Goal: Ask a question: Seek information or help from site administrators or community

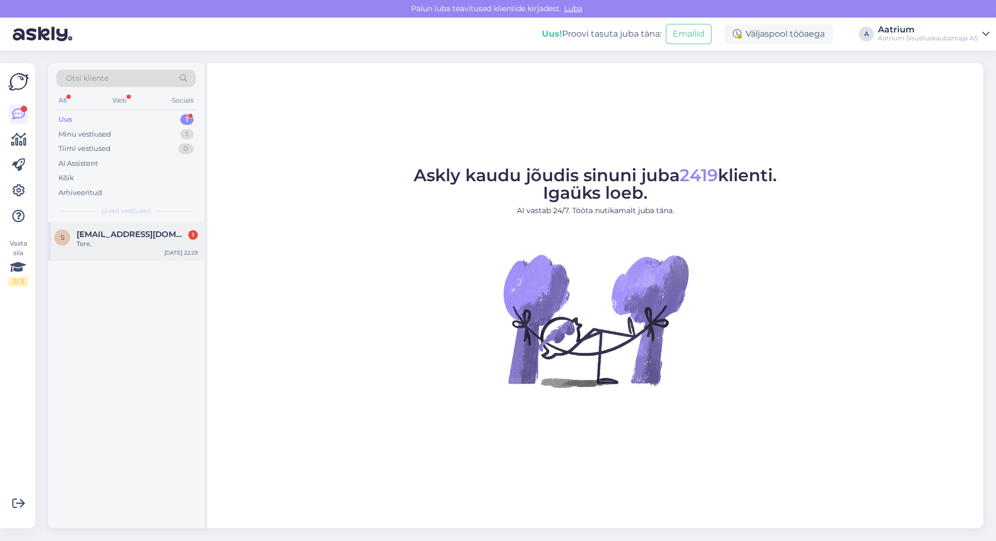
click at [104, 246] on div "Tere," at bounding box center [137, 244] width 121 height 10
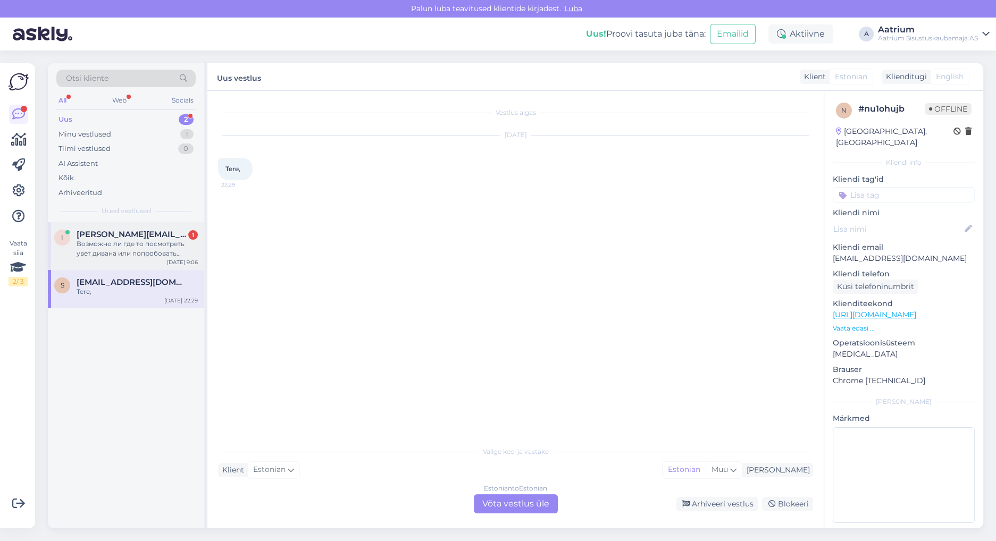
click at [114, 243] on div "Возможно ли где то посмотреть увет дивана или попробовать посидеть на нем? Игте…" at bounding box center [137, 248] width 121 height 19
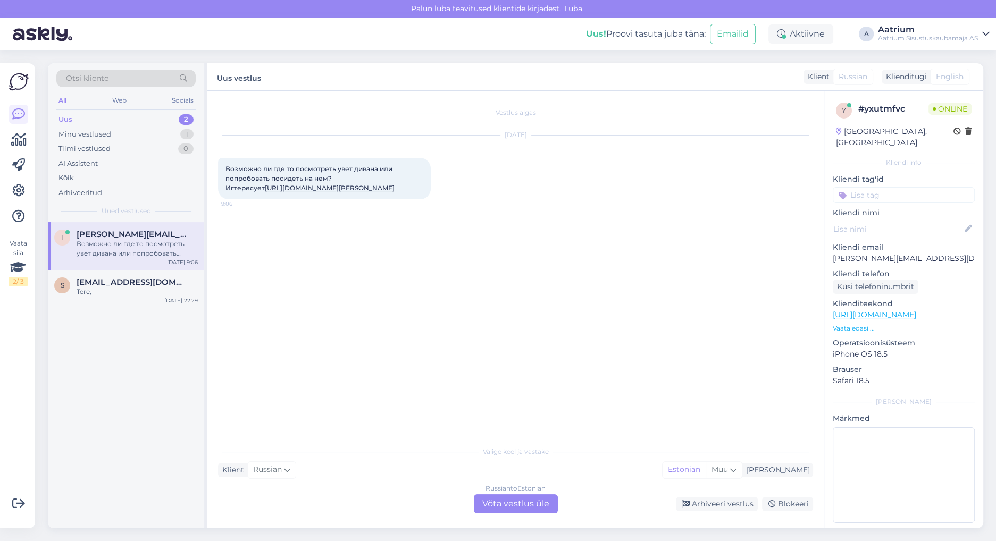
click at [496, 510] on div "Russian to Estonian Võta vestlus üle" at bounding box center [516, 504] width 84 height 19
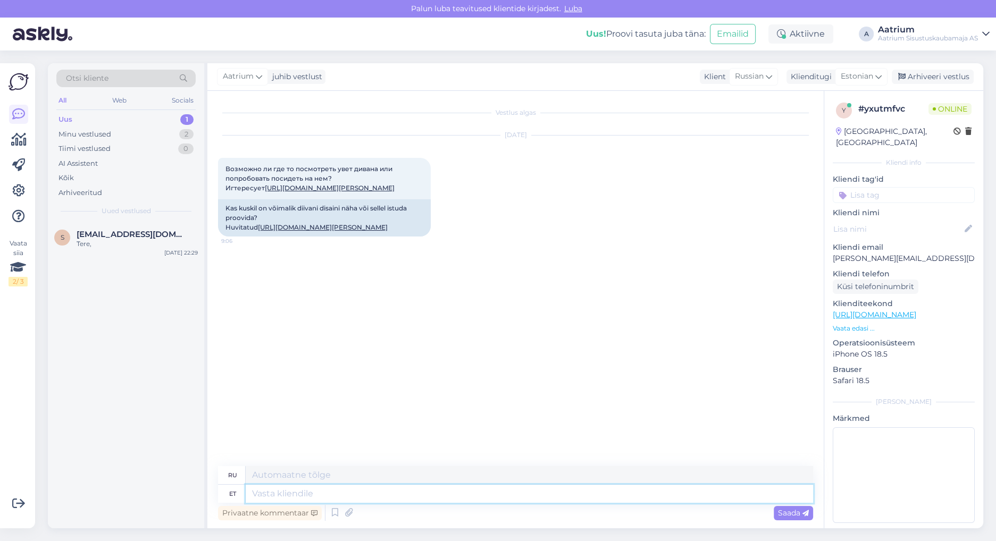
click at [280, 489] on textarea at bounding box center [530, 494] width 568 height 18
type textarea "Tere"
type textarea "Привет"
type textarea "Tere!"
type textarea "Привет!"
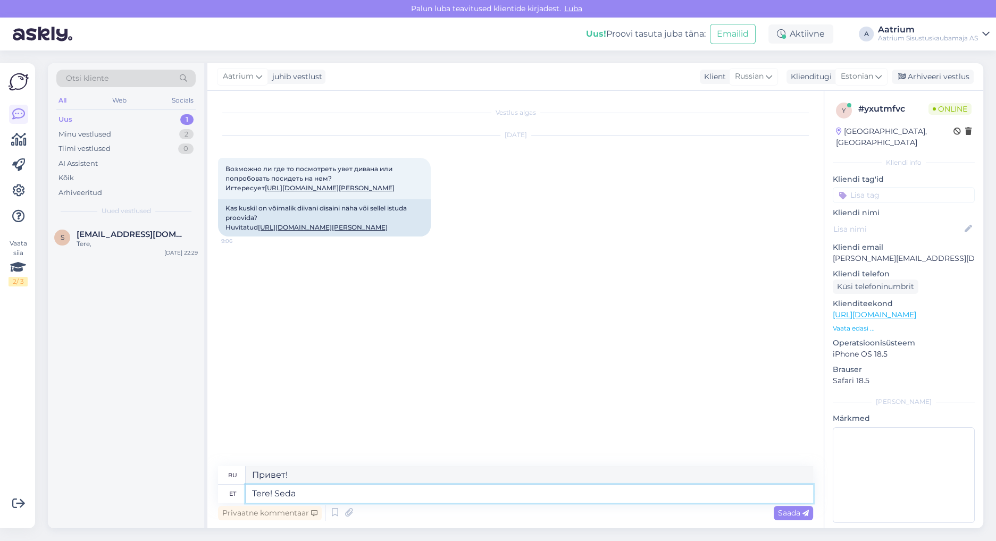
type textarea "Tere! Seda"
type textarea "Привет! Это"
type textarea "Tere! Seda diiv"
type textarea "Привет! Это дива."
type textarea "Tere! Seda diivanit m"
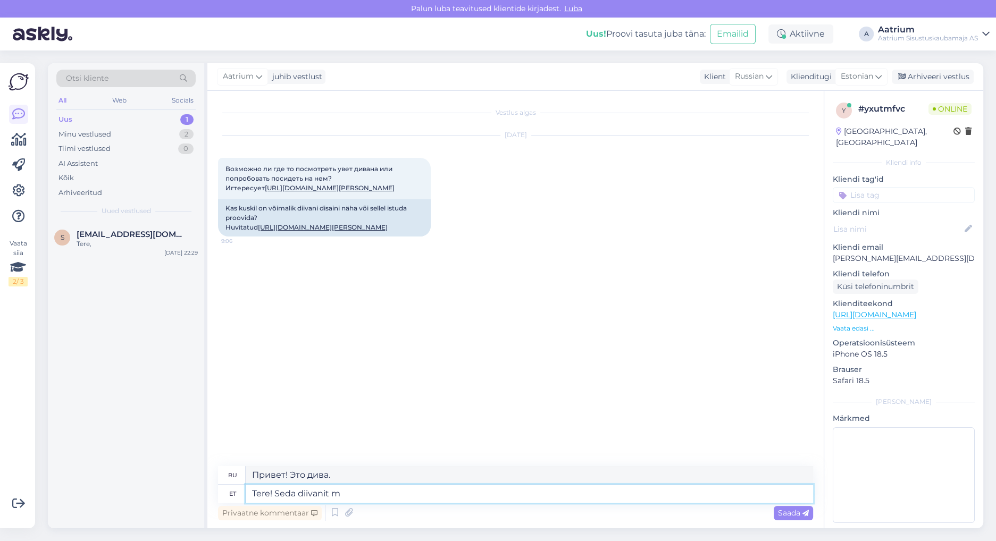
type textarea "Привет! Этот диван"
type textarea "Tere! Seda diivanit meie"
type textarea "Здравствуйте! Это наш диван."
type textarea "Tere! Seda diivanit meie kaupluses"
type textarea "Здравствуйте! Этот диван есть в нашем магазине."
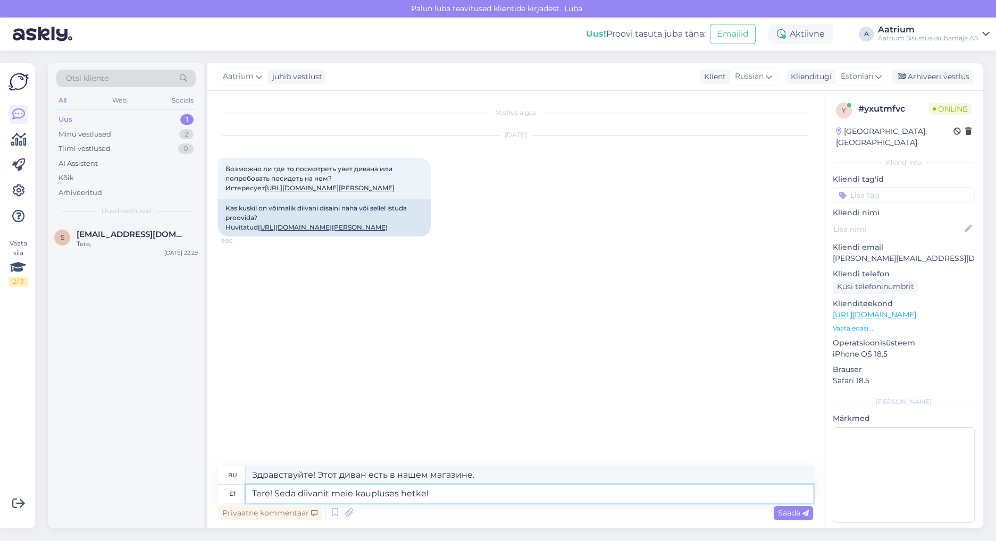
type textarea "Tere! Seda diivanit meie kaupluses hetkel v"
type textarea "Здравствуйте! Этот диван сейчас в нашем магазине."
type textarea "Tere! Seda diivanit meie kaupluses hetkel vä"
type textarea "Здравствуйте! Этот диван в настоящее время недоступен в нашем магазине."
type textarea "Tere! Seda diivanit meie kaupluses hetkel väljas"
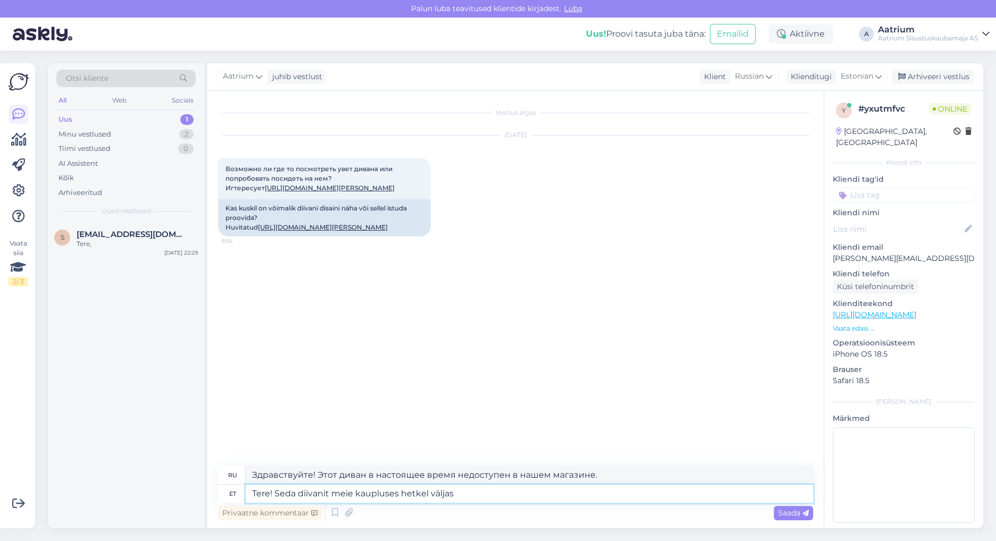
type textarea "Здравствуйте! Этот диван в настоящее время отсутствует в нашем магазине."
type textarea "Tere! Seda diivanit meie kaupluses hetkel väljas paraku e"
type textarea "Здравствуйте! К сожалению, этого дивана сейчас нет в наличии в нашем магазине."
type textarea "Tere! Seda diivanit meie kaupluses hetkel väljas paraku ei ole."
click at [553, 496] on textarea "Tere! Seda diivanit meie kaupluses hetkel väljas paraku ei ole." at bounding box center [530, 494] width 568 height 18
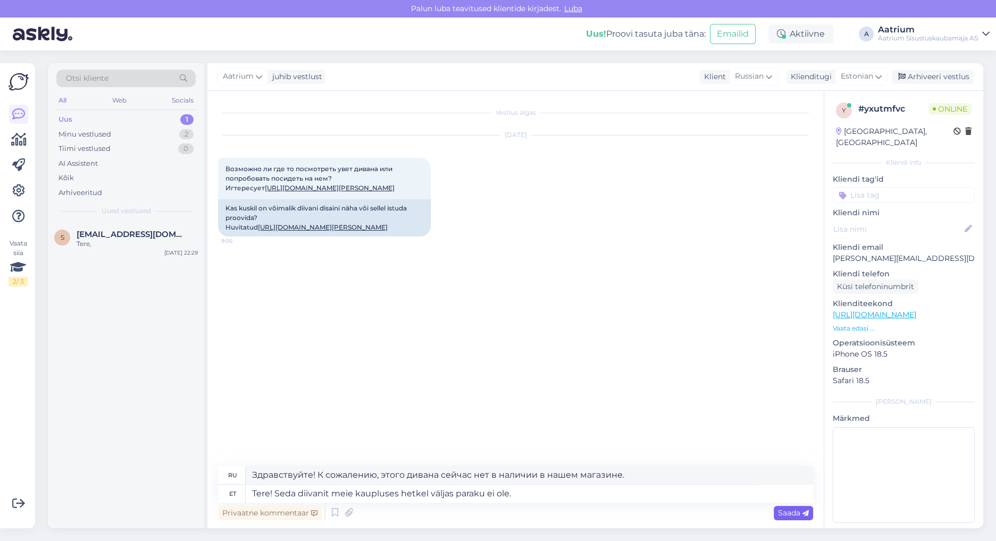
click at [791, 518] on div "Saada" at bounding box center [793, 513] width 39 height 14
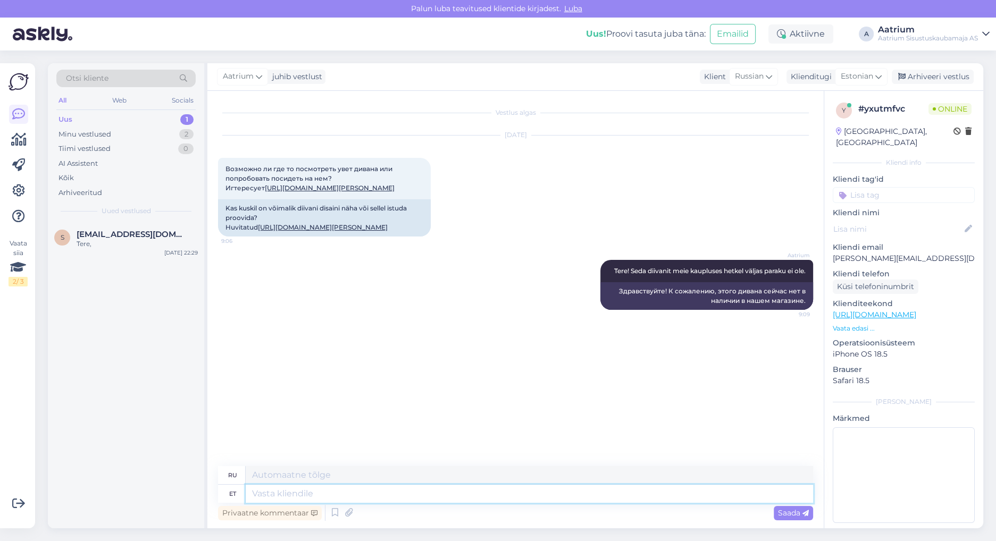
click at [558, 502] on textarea at bounding box center [530, 494] width 568 height 18
type textarea "Kaupluses"
type textarea "В магазине"
type textarea "Kaupluses on"
type textarea "В магазине есть"
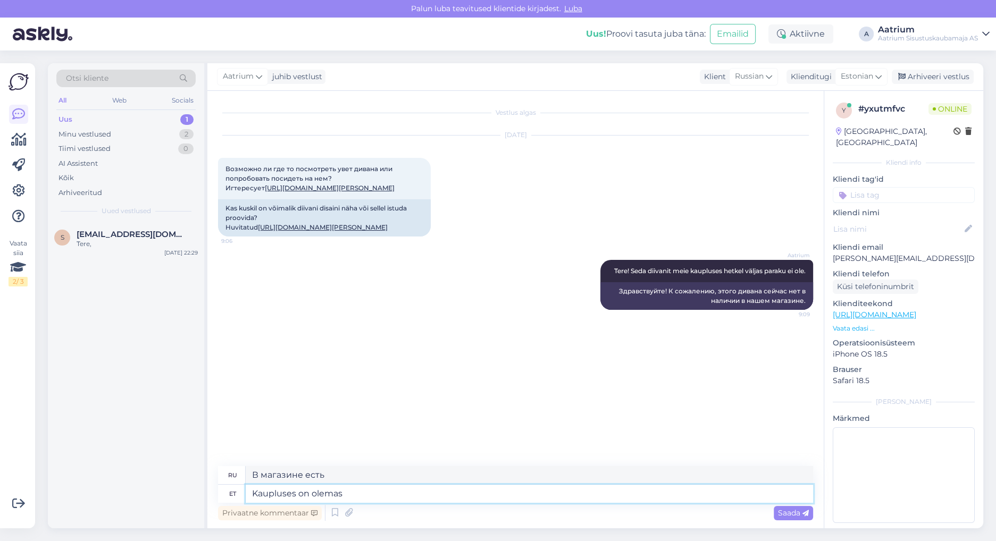
type textarea "Kaupluses on olemas"
type textarea "В магазине есть."
type textarea "Kaupluses on olemas aga s"
type textarea "Хотя в магазине есть один экземпляр."
type textarea "Kaupluses on olemas aga sama s"
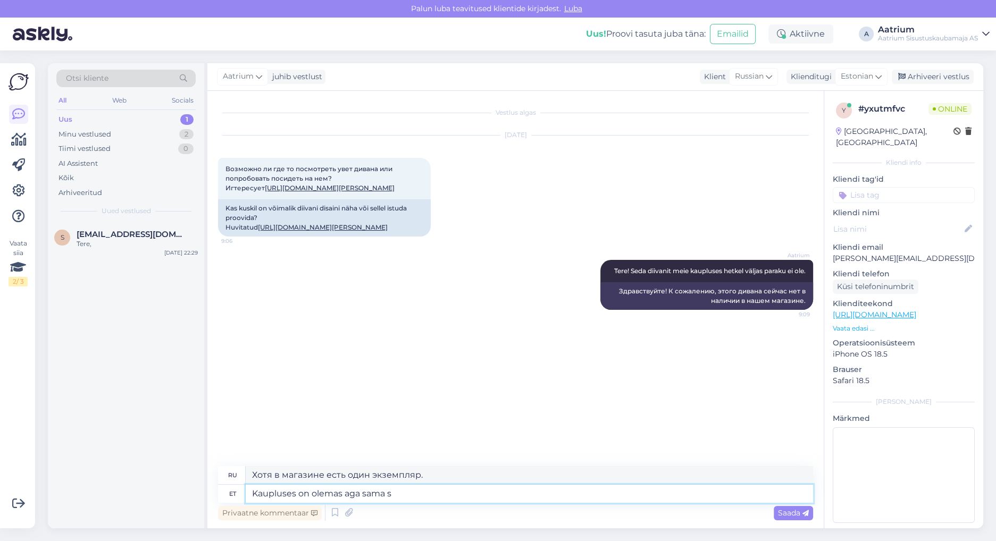
type textarea "В магазине есть такой же"
type textarea "Kaupluses on olemas aga sama sarja"
type textarea "В магазине есть та же серия"
type textarea "Kaupluses on olemas aga sama sarja tugitool"
type textarea "Однако в магазине есть кресло из этой же серии."
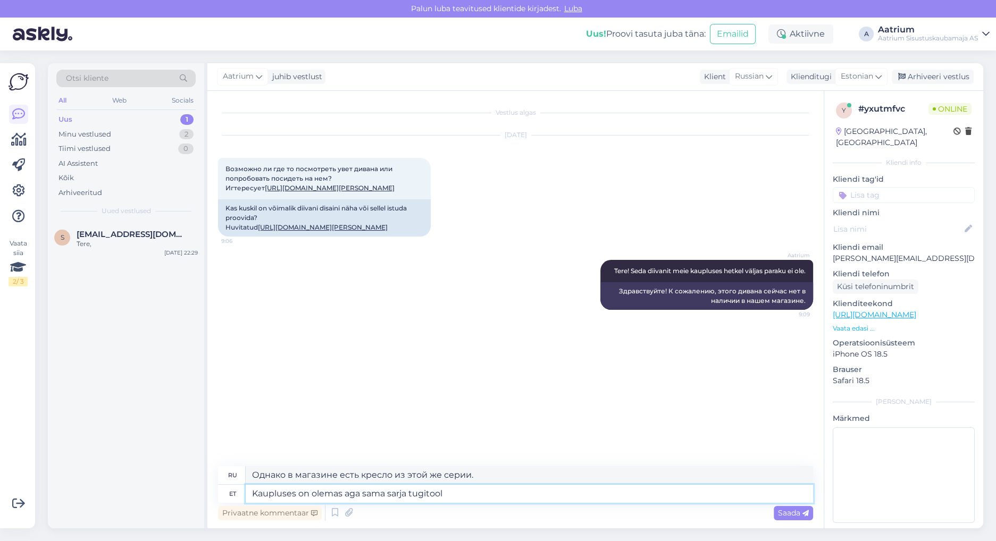
click at [258, 493] on textarea "Kaupluses on olemas aga sama sarja tugitool" at bounding box center [530, 494] width 568 height 18
type textarea "Jaupluses on olemas aga sama sarja tugitool"
type textarea "На аукционе есть кресло из этой же серии."
type textarea "Järve kesuseaupluses on olemas aga sama sarja tugitool"
type textarea "Кресло из этой же серии есть в салоне красоты Järve."
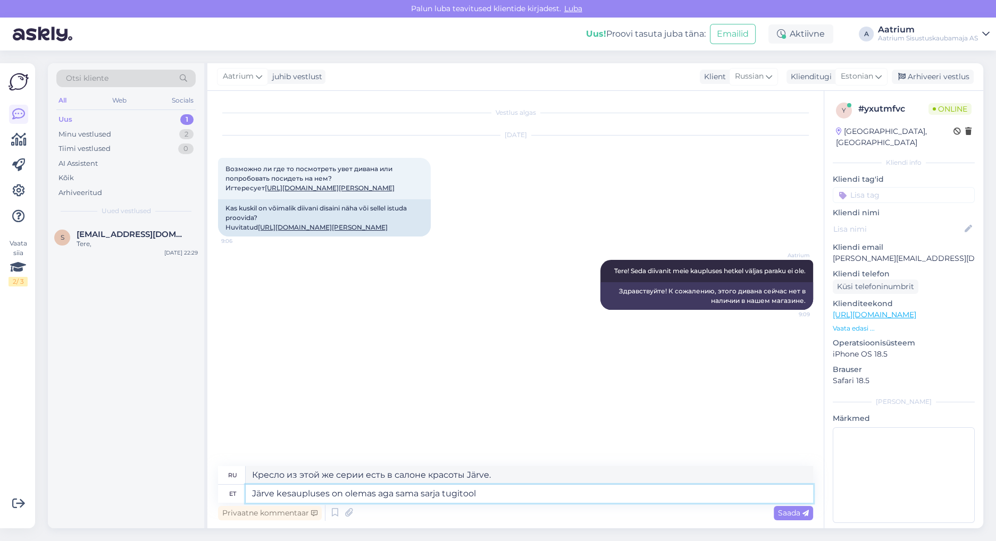
type textarea "Järve keaupluses on olemas aga sama sarja tugitool"
type textarea "В салоне красоты [PERSON_NAME] есть кресло из этой же серии."
type textarea "Maupluses on olemas aga sama sarja tugitool"
type textarea "На аукционе есть кресло из этой же серии."
type textarea "Meie Järve keskuse aupluses on olemas aga sama sarja tugitool"
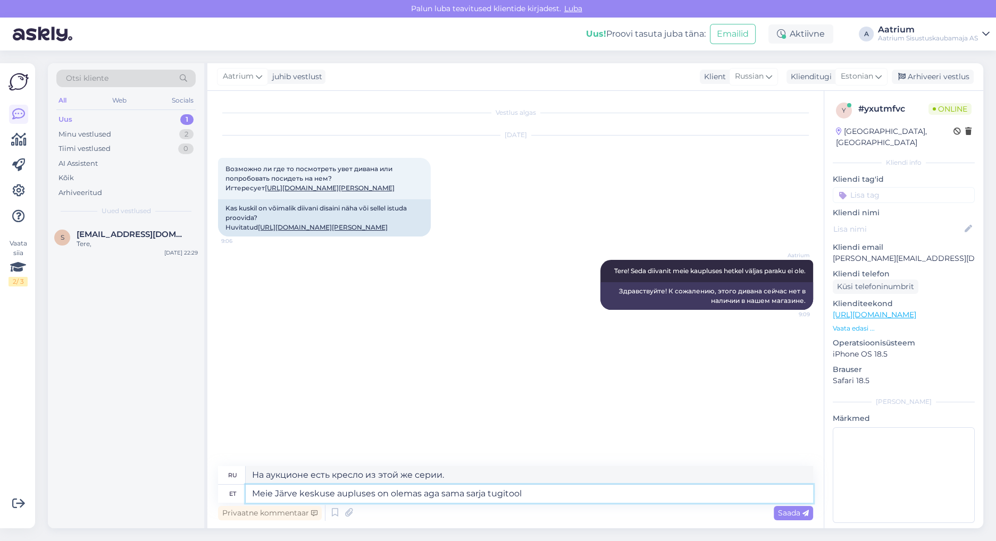
type textarea "В нашем магазине в [GEOGRAPHIC_DATA] есть кресло из этой же серии."
type textarea "Meie Järve keskuse kaupluses on olemas aga sama sarja tugitool"
type textarea "Однако в нашем магазине в торговом центре [GEOGRAPHIC_DATA] есть кресло из этой…"
click at [541, 497] on textarea "Meie Järve keskuse kaupluses on olemas aga sama sarja tugitool" at bounding box center [530, 494] width 568 height 18
paste textarea "636523"
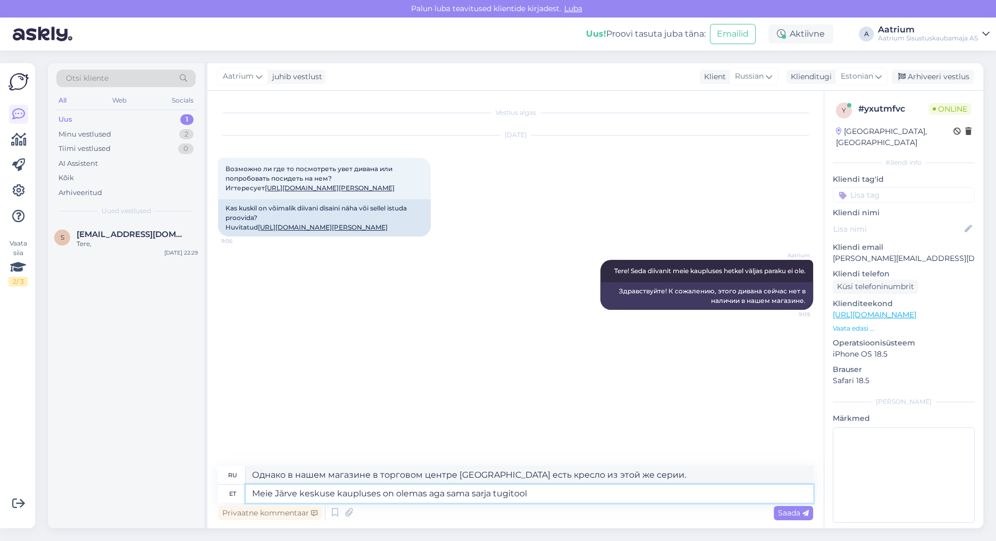
type textarea "Meie Järve keskuse kaupluses on olemas aga sama sarja tugitool 636523"
type textarea "В нашем магазине Järve Center также имеется кресло из этой же серии 636523."
type textarea "Meie Järve keskuse kaupluses on olemas aga sama sarja tugitool"
type textarea "Однако в нашем магазине в торговом центре [GEOGRAPHIC_DATA] есть кресло из этой…"
click at [552, 496] on textarea "Meie Järve keskuse kaupluses on olemas aga sama sarja tugitool" at bounding box center [530, 494] width 568 height 18
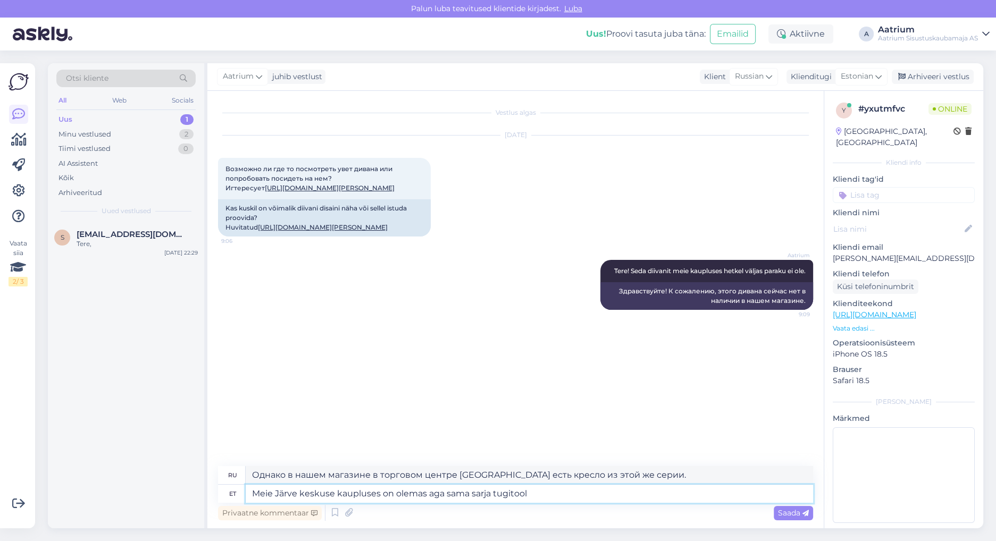
paste textarea "[URL][DOMAIN_NAME][PERSON_NAME]"
type textarea "Meie Järve keskuse kaupluses on olemas aga sama sarja tugitool [URL][DOMAIN_NAM…"
type textarea "В нашем магазине Järve Center есть кресло из этой же серии [URL][DOMAIN_NAME][P…"
type textarea "Meie Järve keskuse kaupluses on olemas aga sama sarja tugitool [URL][DOMAIN_NAM…"
click at [786, 515] on span "Saada" at bounding box center [793, 514] width 31 height 10
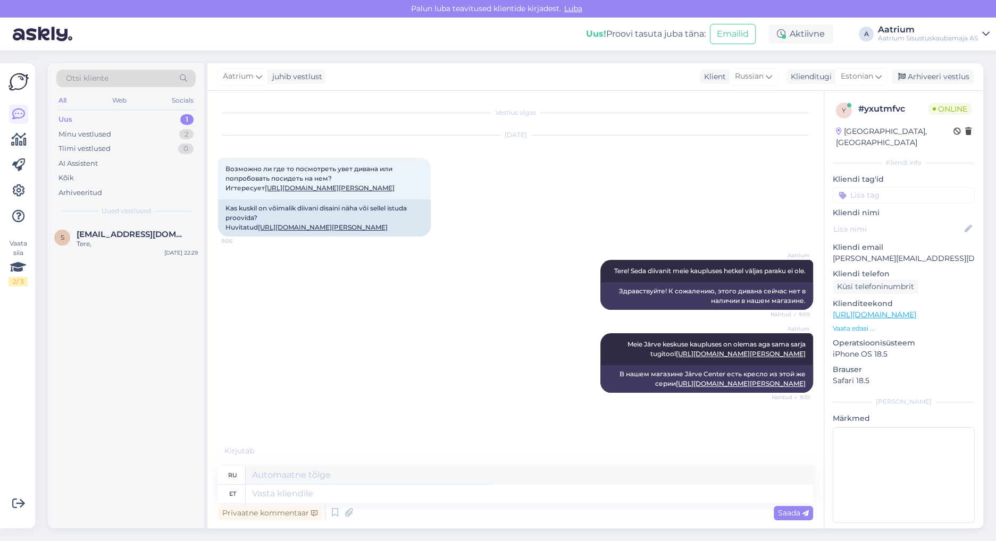
scroll to position [49, 0]
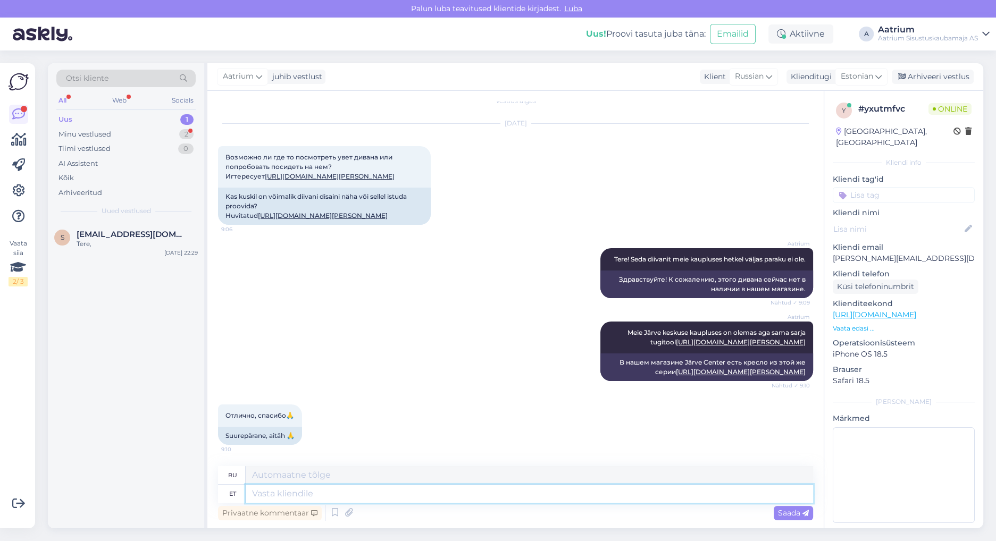
click at [292, 491] on textarea at bounding box center [530, 494] width 568 height 18
type textarea "Palun!"
type textarea "Пожалуйста!"
type textarea "Palun!"
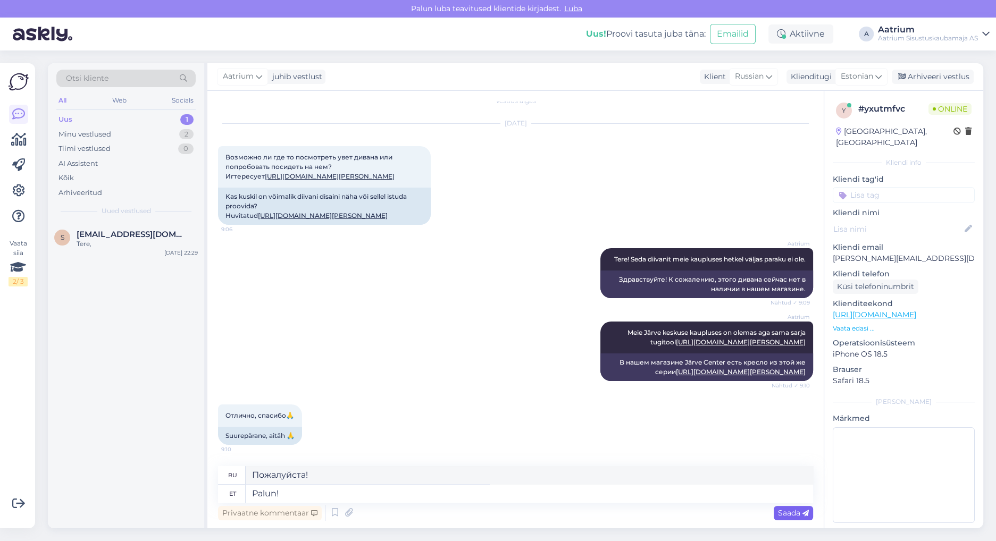
click at [784, 509] on span "Saada" at bounding box center [793, 514] width 31 height 10
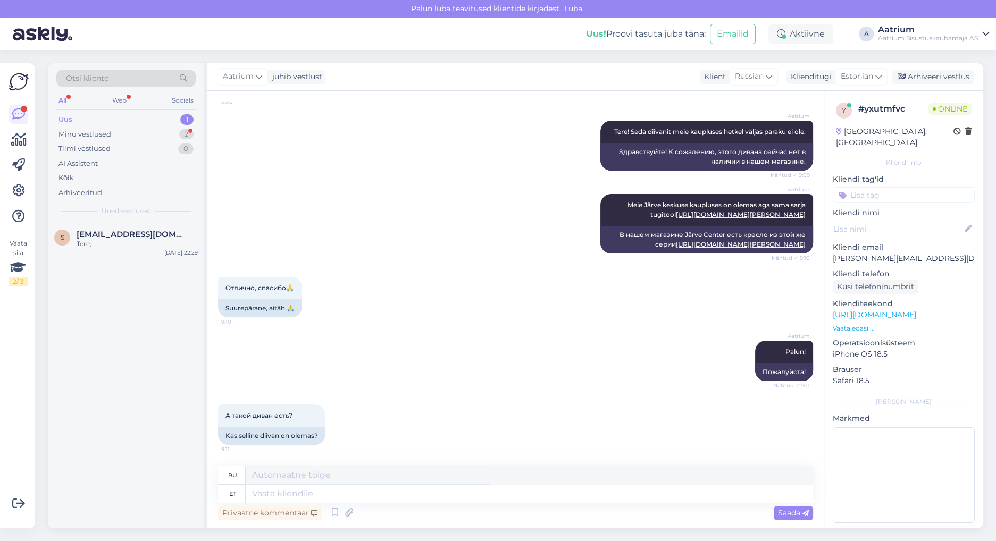
scroll to position [260, 0]
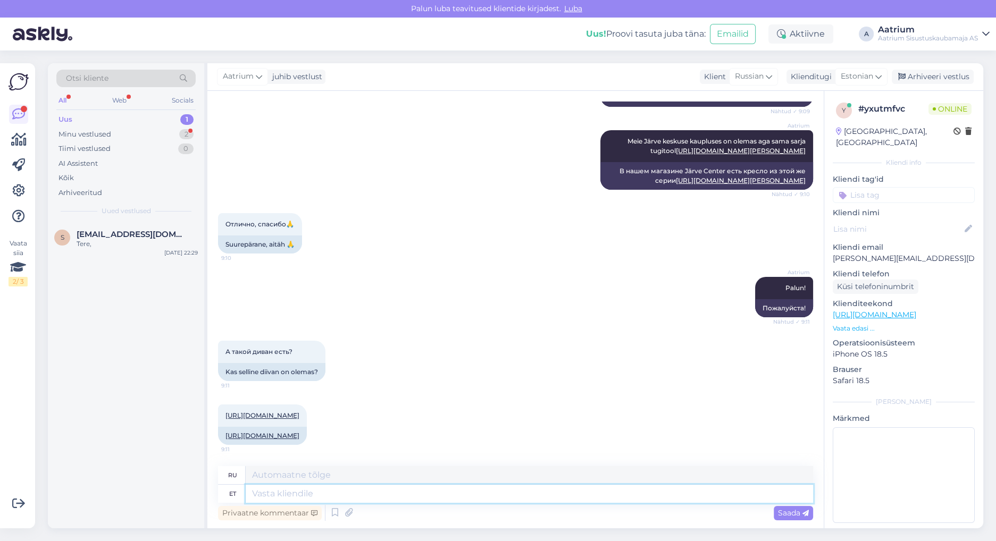
click at [377, 493] on textarea at bounding box center [530, 494] width 568 height 18
type textarea "Beezi"
type textarea "Бежевый"
type textarea "Beezi vä"
type textarea "Бежевый v"
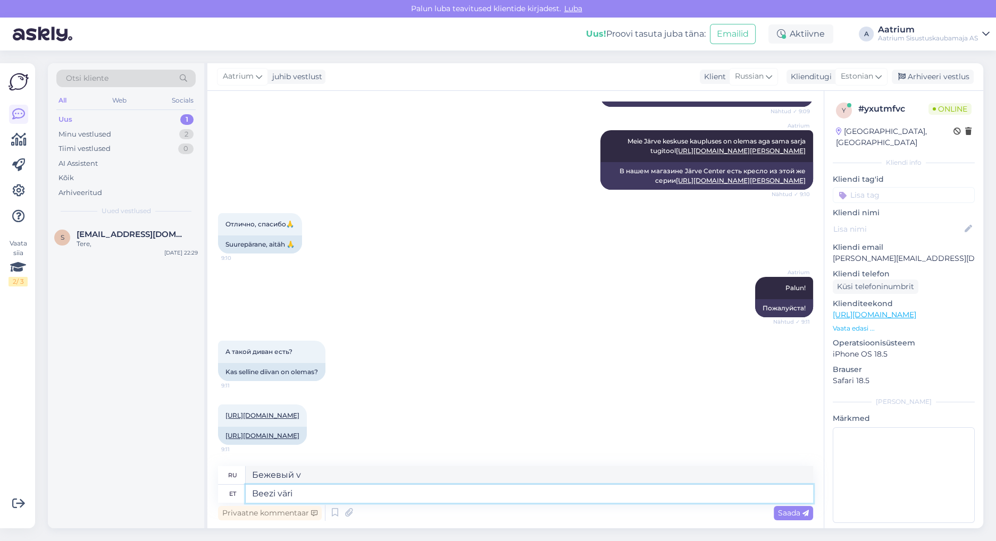
type textarea "Beezi väri"
type textarea "Бежевый цвет"
type textarea "Beezi värvi on v"
type textarea "Бежевый цвет - это"
type textarea "Beezi värvi on veel"
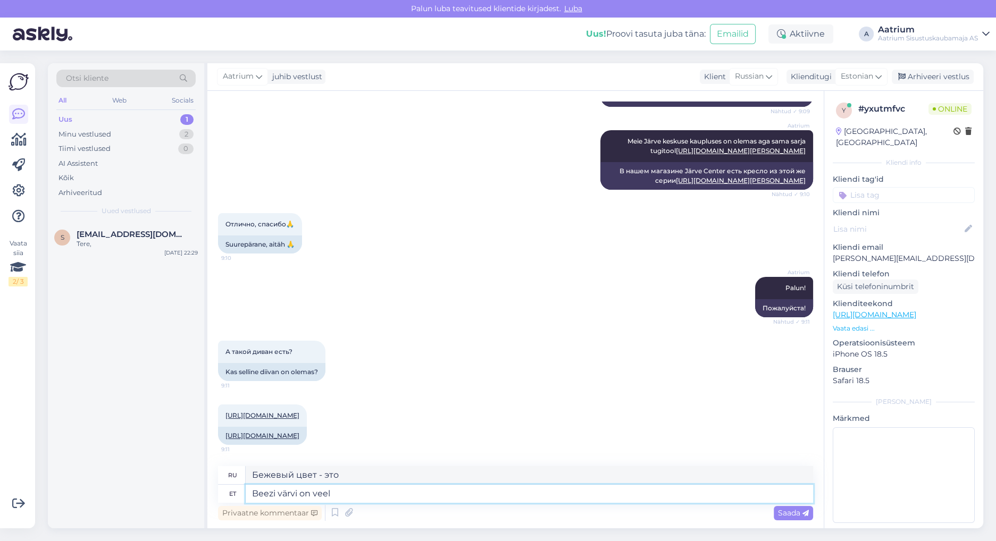
type textarea "Есть еще бежевый цвет"
type textarea "Beezi värvi on veel [GEOGRAPHIC_DATA]"
type textarea "Бежевый цвет еще в наличии"
type textarea "Beezi värvi on veel laos viimased"
type textarea "Осталось несколько штук бежевого цвета."
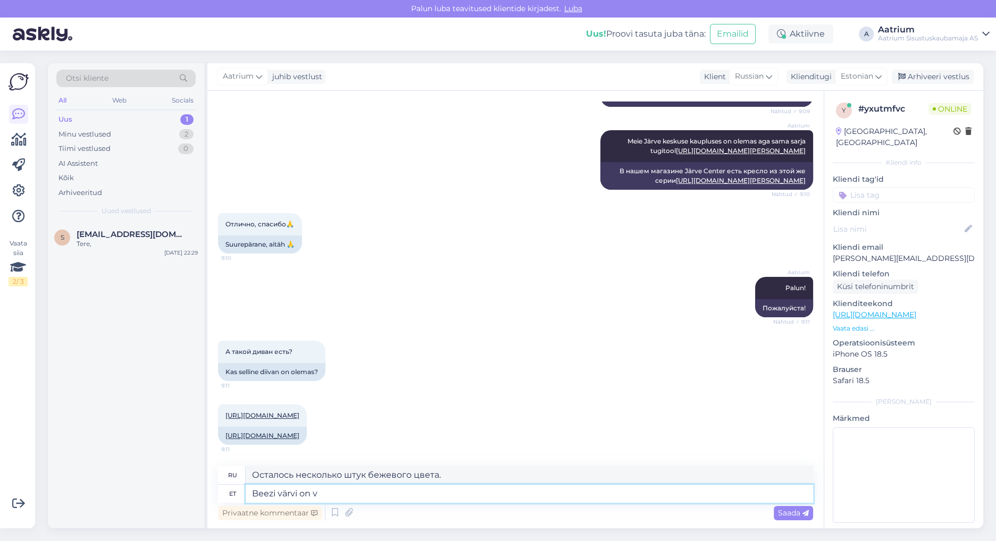
type textarea "Beezi värvi on"
type textarea "Бежевый цвет еще в наличии"
type textarea "Beezi vär"
type textarea "Есть еще бежевый цвет"
type textarea "Beezi"
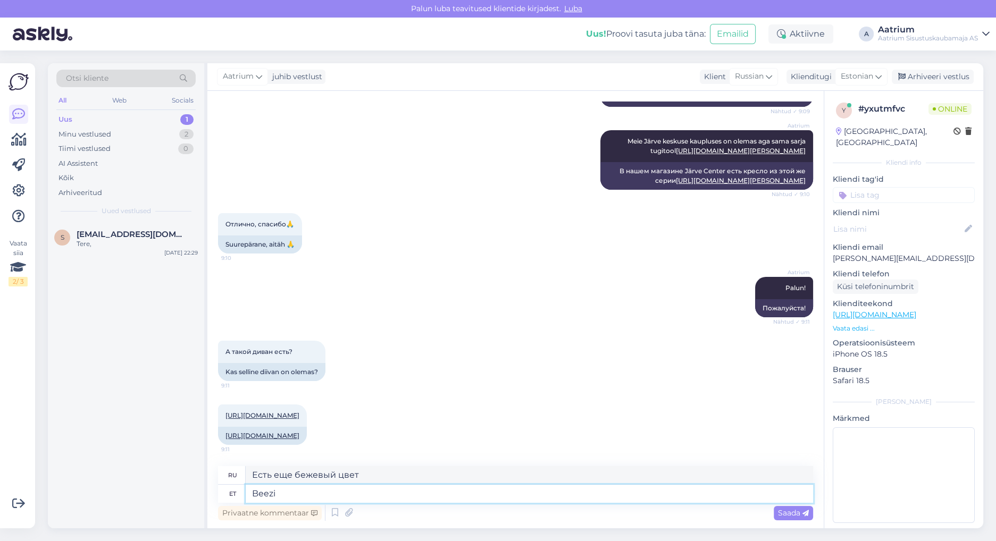
type textarea "Бежевый цвет - это"
type textarea "Bee"
type textarea "Бежевый цвет"
type textarea "Be"
type textarea "Бежевый"
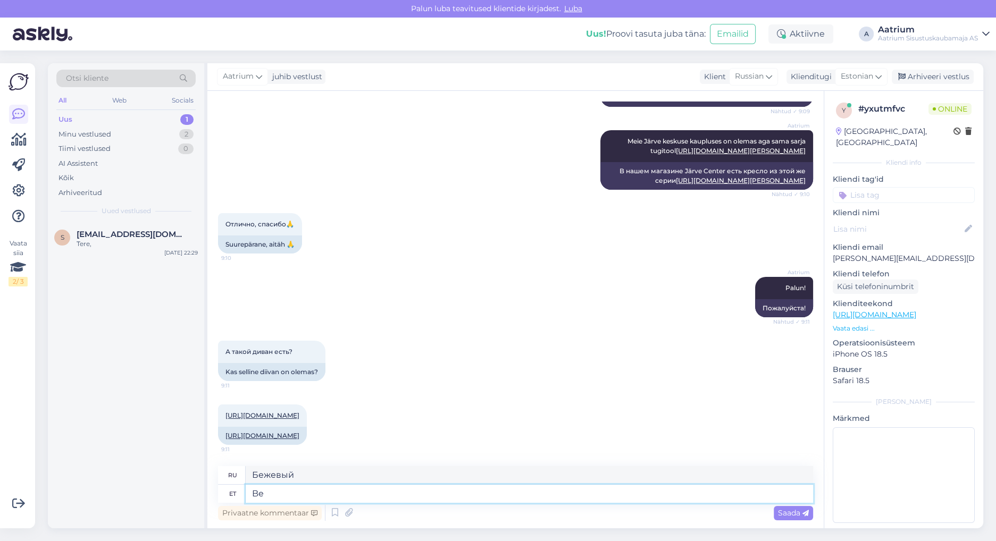
type textarea "B"
type textarea "[GEOGRAPHIC_DATA]"
type textarea "В наличии"
type textarea "Laos on olemas viimased"
type textarea "Последние в наличии"
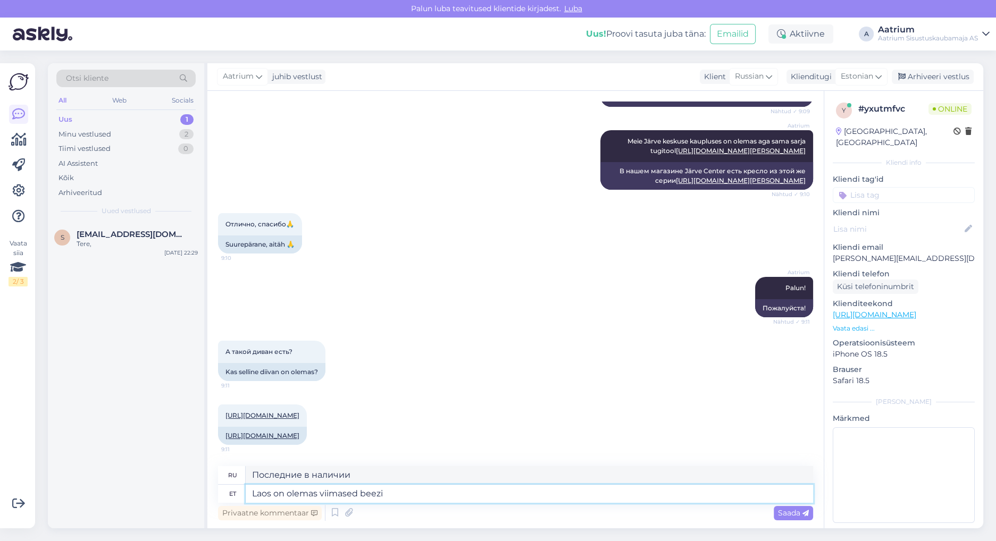
type textarea "Laos on olemas viimased beezi"
type textarea "Последние бежевые есть на складе."
type textarea "Laos on olemas viimased beezi värvi"
type textarea "Остались последние бежевые цвета на складе."
type textarea "Laos on olemas viimased beezi värvi diivanid"
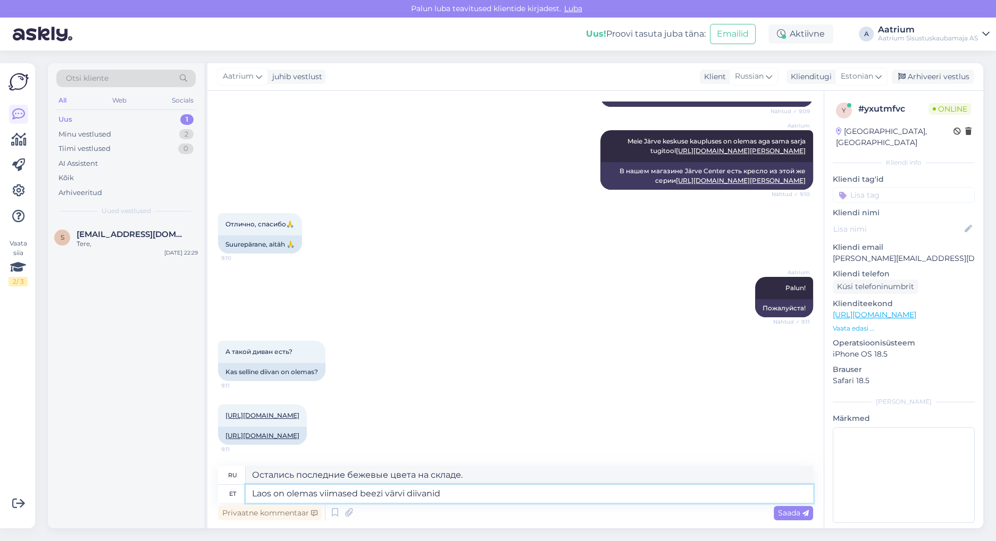
type textarea "Последние бежевые диваны остались на складе."
type textarea "Laos on olemas viimased beezi värvi diivanid."
type textarea "Остались последние бежевые диваны на складе."
type textarea "Laos on olemas viimased beezi värvi diivanid. M"
type textarea "Остались последние бежевые диваны на складе. М"
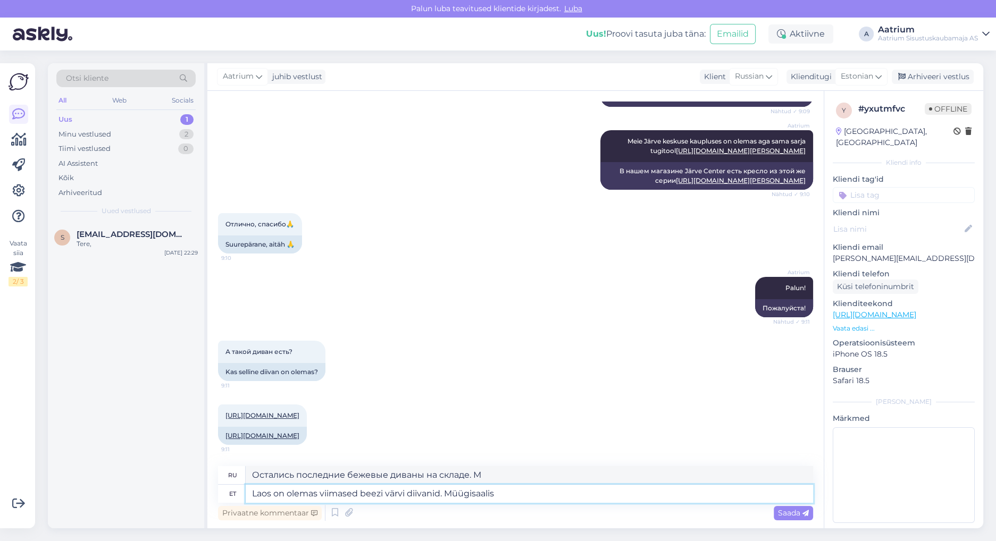
type textarea "Laos on olemas viimased beezi värvi diivanid. Müügisaalis"
type textarea "Остались последние бежевые диваны. В [GEOGRAPHIC_DATA]."
type textarea "Laos on olemas viimased beezi värvi diivanid. Müügisaalis on"
type textarea "Последние бежевые диваны в наличии. В [GEOGRAPHIC_DATA] есть"
type textarea "Laos on olemas viimased beezi värvi diivanid. Müügisaalis on väljas"
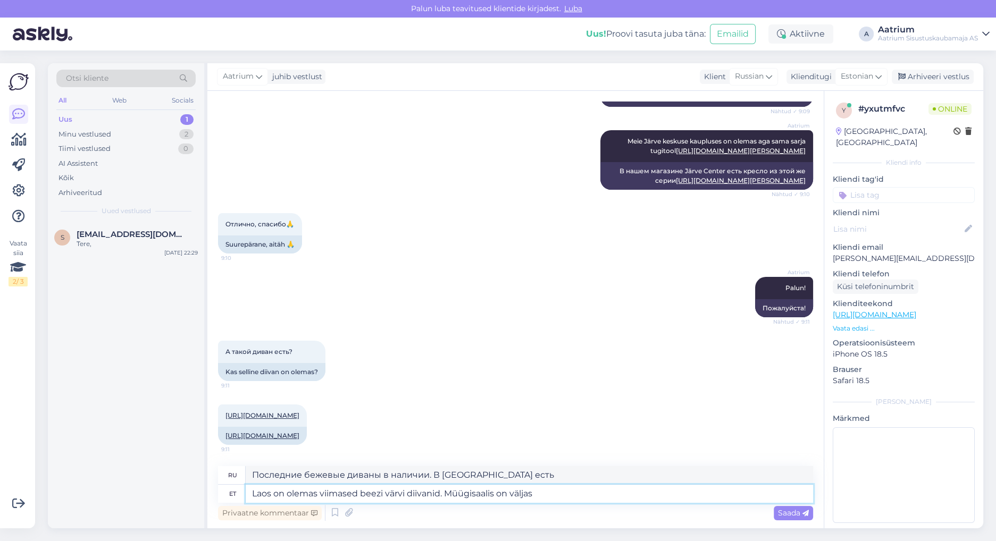
type textarea "Остались последние бежевые диваны на складе. [GEOGRAPHIC_DATA] открыт."
type textarea "Laos on olemas viimased beezi värvi diivanid. Müügisaalis on väljas tumehall"
type textarea "Последние бежевые диваны в наличии. Тёмно-серый диван уже в шоу-руме."
type textarea "Laos on olemas viimased beezi värvi diivanid. Müügisaalis on väljas tumehall Fo"
type textarea "Последние бежевые диваны в наличии. Темно-серый Fo представлен в шоуруме."
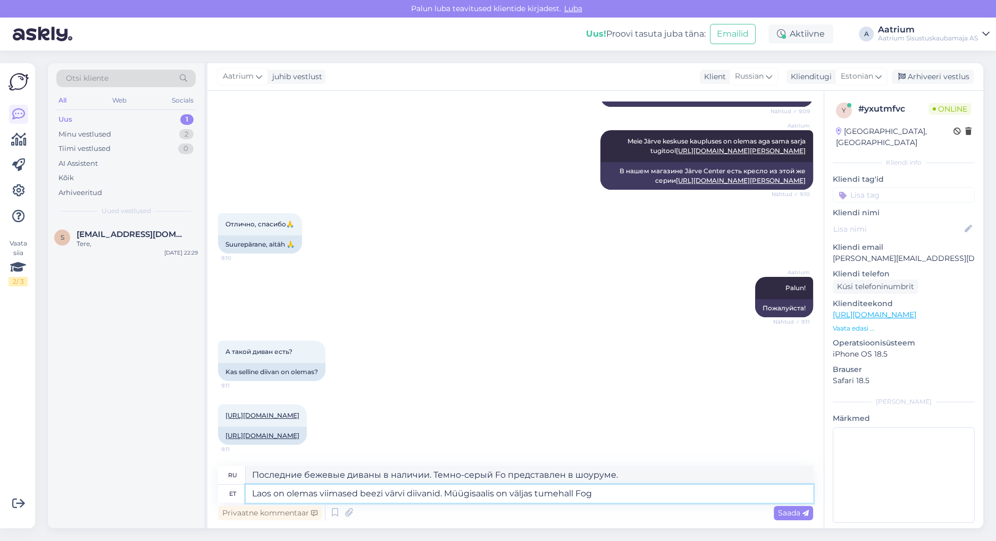
type textarea "Laos on olemas viimased beezi värvi diivanid. Müügisaalis on väljas tumehall [P…"
type textarea "Последние бежевые диваны в наличии. Темно-серый [PERSON_NAME] представлен в шоу…"
type textarea "Laos on olemas viimased beezi värvi diivanid. Müügisaalis on väljas tumehall Fo…"
type textarea "Последние бежевые диваны в наличии. Темно-серый Foggi представлен в шоуруме."
type textarea "Laos on olemas viimased beezi värvi diivanid. Müügisaalis on väljas tumehall Fo…"
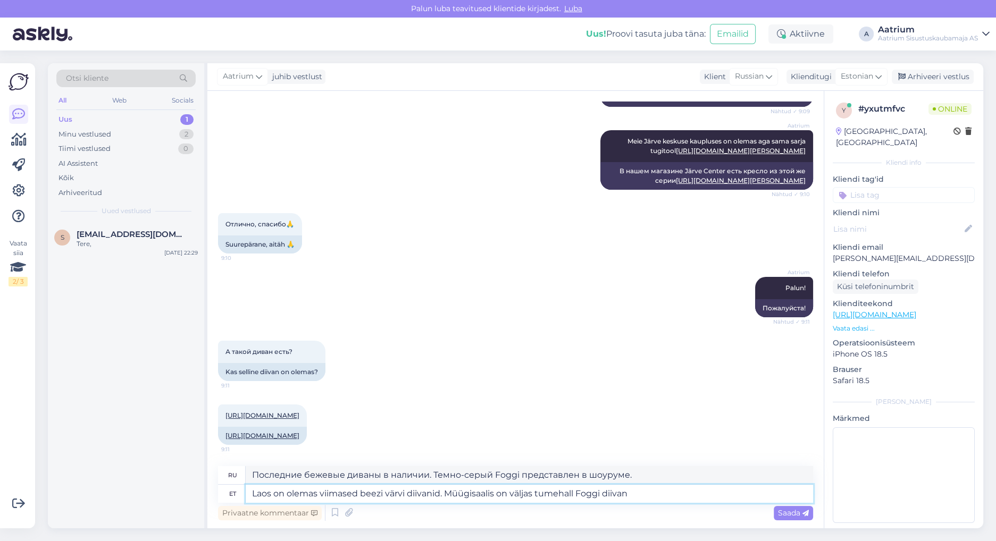
type textarea "Последние бежевые диваны в наличии. Темно-серый диван Foggi представлен в шоуру…"
type textarea "Laos on olemas viimased beezi värvi diivanid. Müügisaalis on väljas tumehall Fo…"
type textarea "Последние бежевые диваны в наличии. Темно-серый диван [PERSON_NAME] представлен…"
type textarea "Laos on olemas viimased beezi värvi diivanid. Müügisaalis on väljas tumehall Fo…"
click at [674, 473] on textarea "Последние бежевые диваны в наличии. Темно-серый диван [PERSON_NAME] представлен…" at bounding box center [530, 475] width 568 height 18
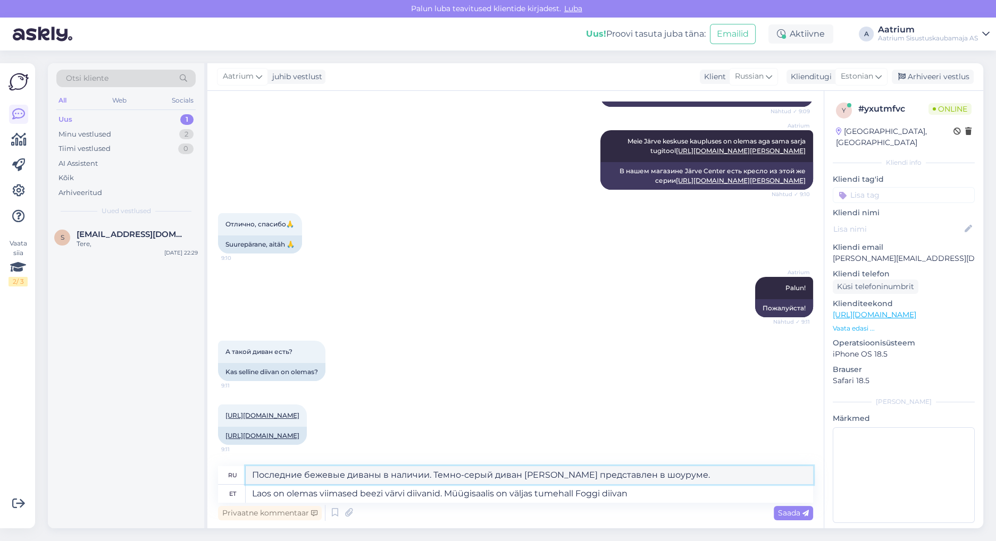
paste textarea "[URL][DOMAIN_NAME]"
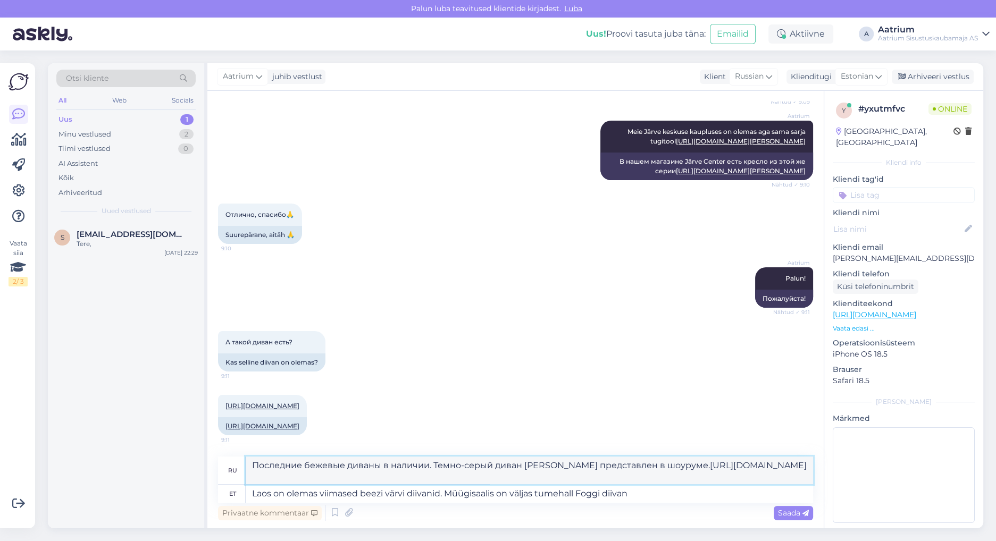
scroll to position [270, 0]
type textarea "Последние бежевые диваны в наличии. Темно-серый диван [PERSON_NAME] представлен…"
click at [787, 516] on span "Saada" at bounding box center [793, 514] width 31 height 10
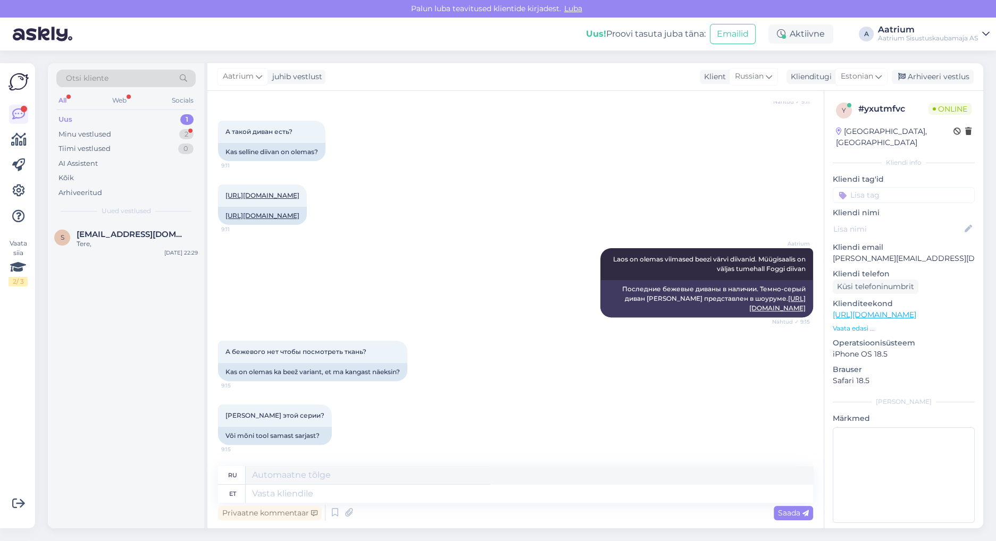
scroll to position [490, 0]
click at [305, 299] on div "Aatrium Laos on olemas viimased beezi värvi diivanid. Müügisaalis on väljas tum…" at bounding box center [515, 283] width 595 height 93
click at [274, 493] on textarea at bounding box center [530, 494] width 568 height 18
type textarea "Samalt t"
type textarea "В то же время"
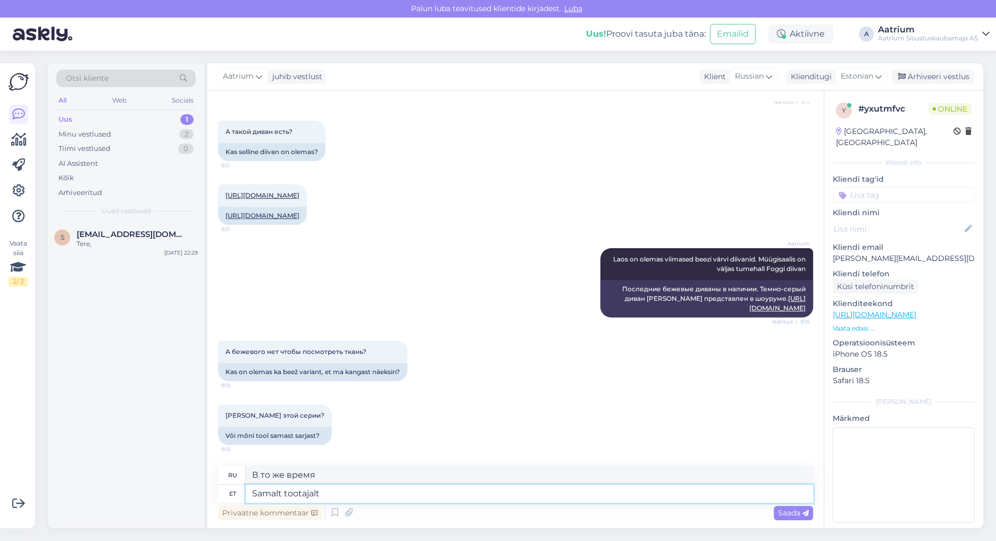
type textarea "Samalt tootajalt"
type textarea "От того же производителя"
type textarea "Samalt tootajalt on olemas"
type textarea "Есть один от того же производителя"
type textarea "Samalt tootajalt on olemas tug"
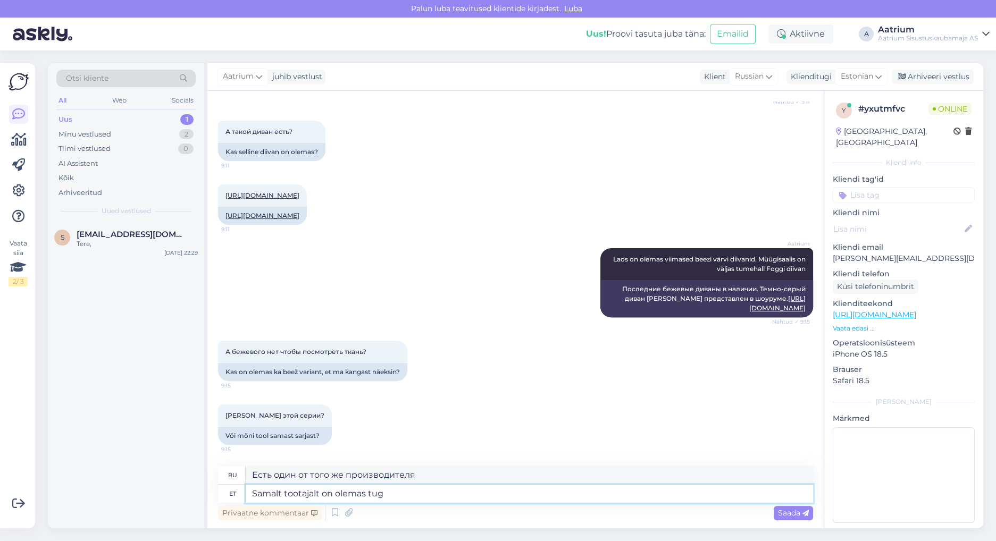
type textarea "Есть поддержка от того же производителя"
type textarea "Samalt tootajalt on olemas tugitool"
type textarea "Есть кресло от того же производителя."
click at [440, 497] on textarea "Samalt tootajalt on olemas tugitool" at bounding box center [530, 494] width 568 height 18
paste textarea "[URL][DOMAIN_NAME]"
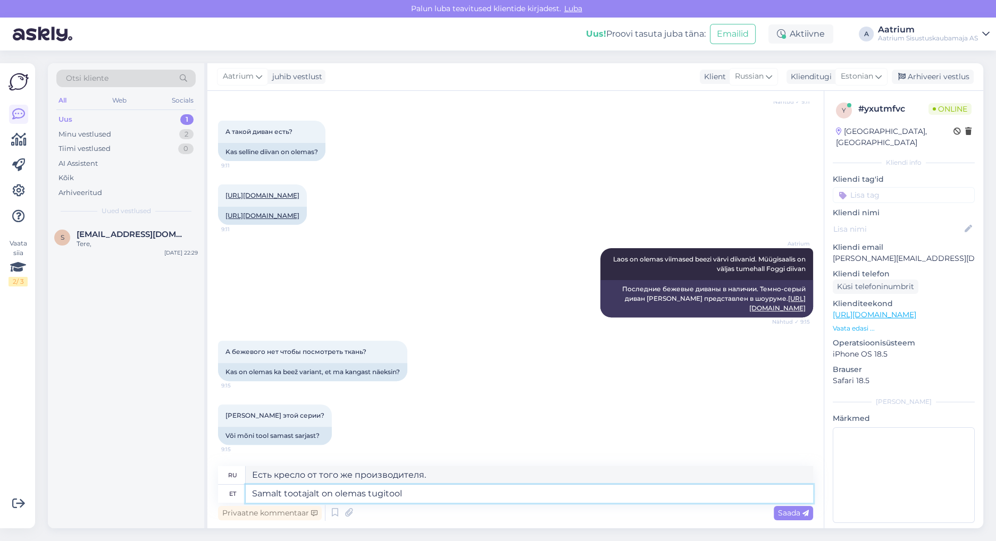
type textarea "Samalt tootajalt on olemas tugitool [URL][DOMAIN_NAME]"
type textarea "Есть кресло этого же производителя [URL][DOMAIN_NAME]"
click at [307, 491] on textarea "Samalt tootajalt on olemas tugitool [URL][DOMAIN_NAME]" at bounding box center [530, 494] width 568 height 18
type textarea "Samalt tootjalt on olemas tugitool [URL][DOMAIN_NAME]"
click at [785, 515] on span "Saada" at bounding box center [793, 514] width 31 height 10
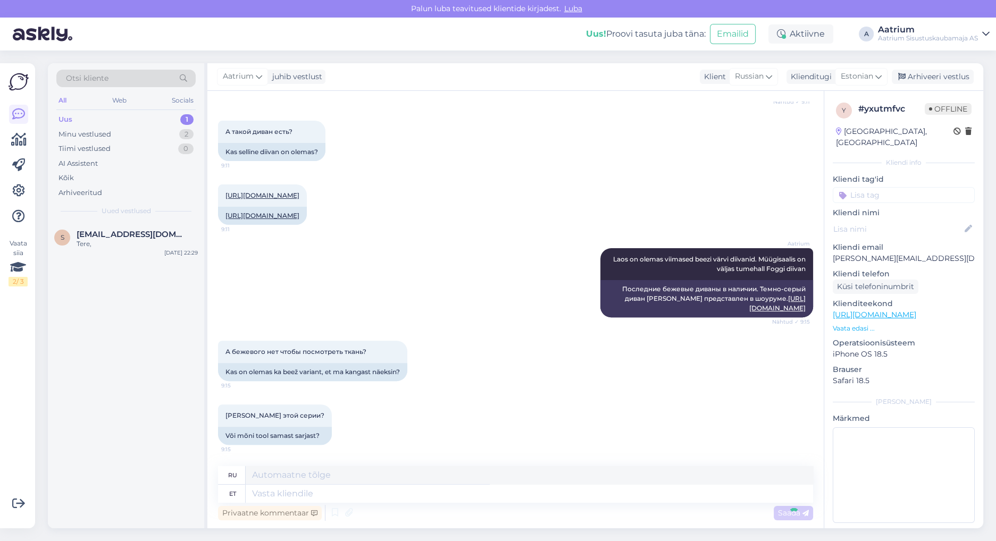
scroll to position [573, 0]
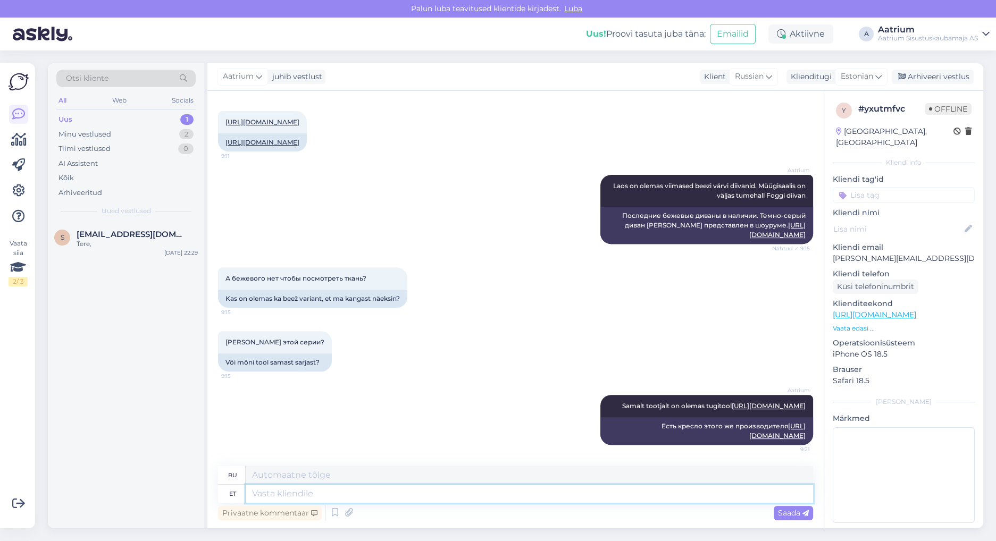
click at [305, 491] on textarea at bounding box center [530, 494] width 568 height 18
type textarea "K"
type textarea "[PERSON_NAME] e"
type textarea "Ткань"
type textarea "[PERSON_NAME]"
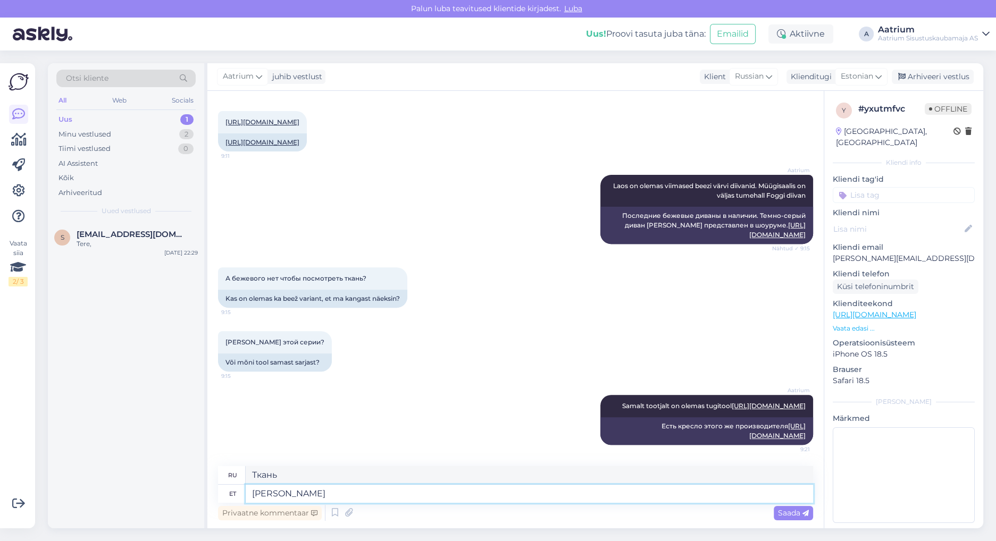
type textarea "Ткань не"
type textarea "[PERSON_NAME] pruugi t"
type textarea "Ткань может не"
type textarea "[PERSON_NAME] pruugi täpselt"
type textarea "Ткань может быть не совсем"
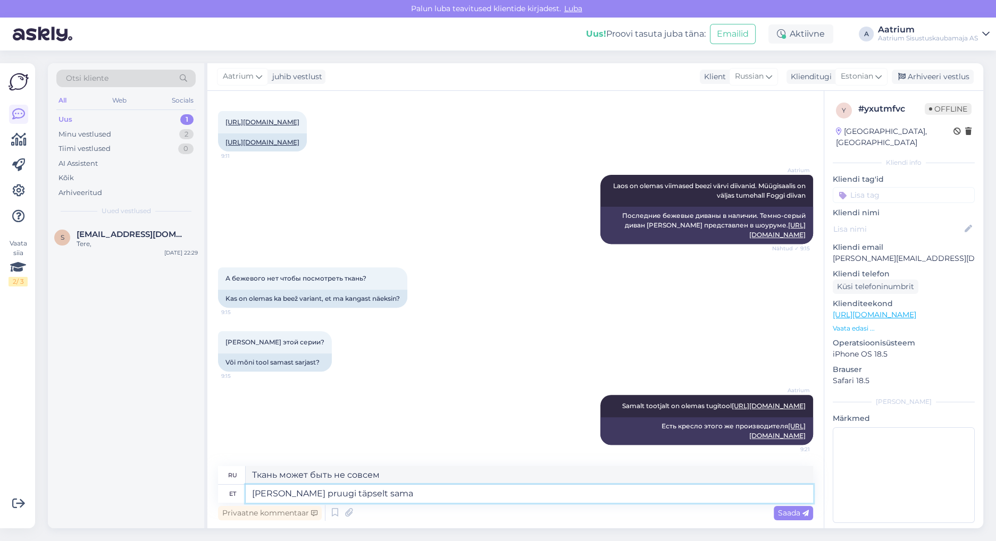
type textarea "[PERSON_NAME] pruugi täpselt sama"
type textarea "Ткань может быть не совсем такой же"
type textarea "[PERSON_NAME] pruugi täpselt sama olla, k"
type textarea "Ткань может быть не совсем такой же,"
type textarea "[PERSON_NAME] pruugi täpselt sama olla, kuid"
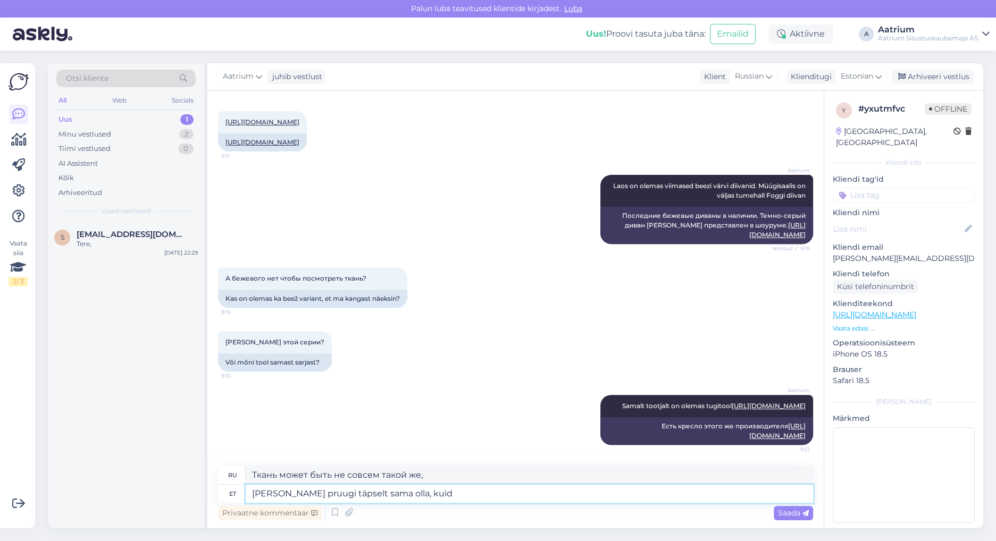
type textarea "Ткань может быть не совсем такой же, но"
type textarea "[PERSON_NAME] pruugi täpselt sama olla, kuid küsige"
type textarea "Ткань может быть не совсем такой же, но спросите"
type textarea "[PERSON_NAME] pruugi täpselt sama olla, kuid küsige kaupluses"
type textarea "Ткань может быть не совсем такой же, но уточните в магазине."
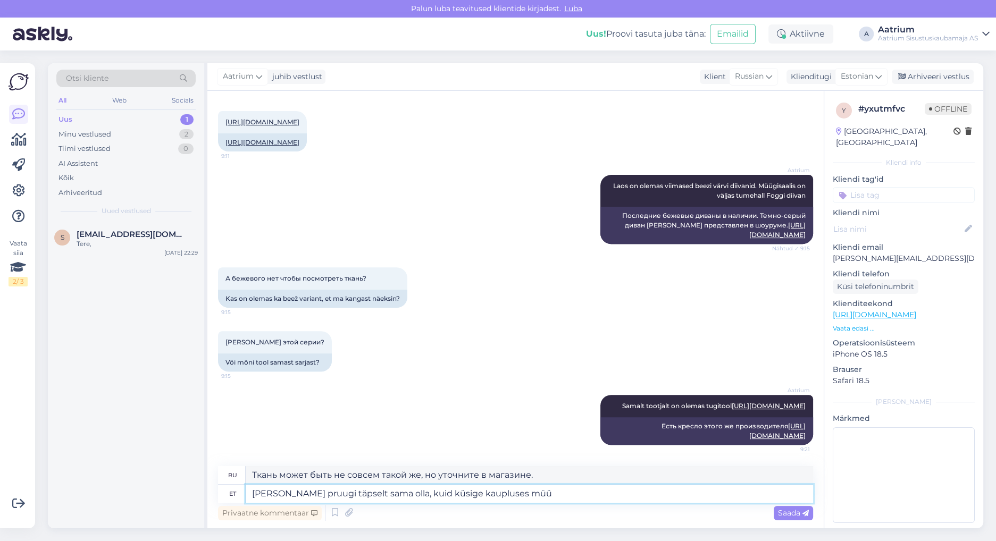
type textarea "[PERSON_NAME] pruugi täpselt sama olla, kuid küsige kaupluses müüj"
type textarea "Ткань может быть не совсем такой же, но уточните цену в магазине."
type textarea "[PERSON_NAME] pruugi täpselt sama olla, kuid küsige kaupluses müüjatelt"
type textarea "Ткань может быть не совсем такой же, но спросите продавцов в магазине."
type textarea "[PERSON_NAME] pruugi täpselt sama olla, kuid küsige kaupluses müüjatelt abi"
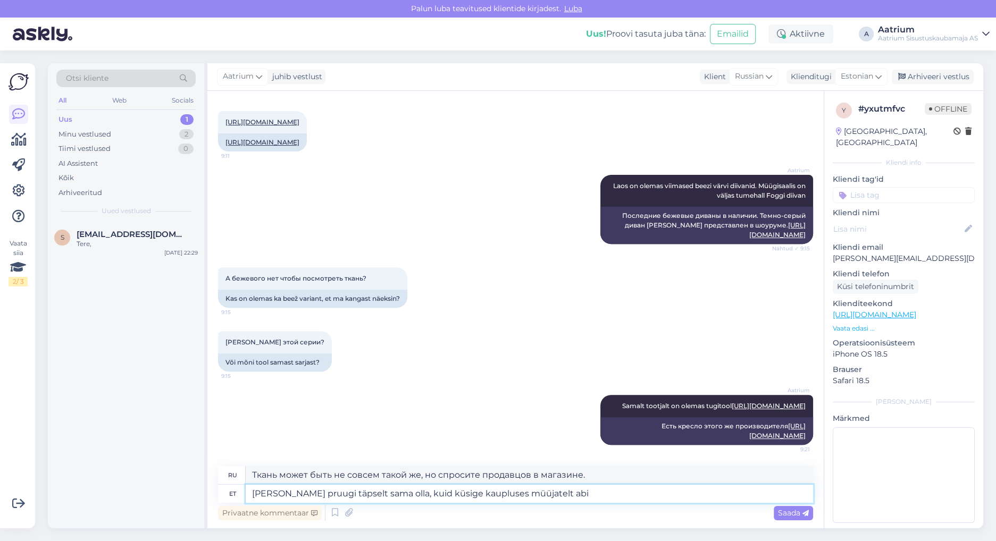
type textarea "Ткань может быть не совсем такой же, но обратитесь за помощью к продавцам в маг…"
type textarea "[PERSON_NAME] pruugi täpselt sama olla, kuid küsige kaupluses müü"
type textarea "Ткань может быть не совсем такой же, но спросите продавцов в магазине."
type textarea "[PERSON_NAME] pruugi täpselt sama olla, kuid küsige"
type textarea "Ткань может быть не совсем такой же, но уточните в магазине."
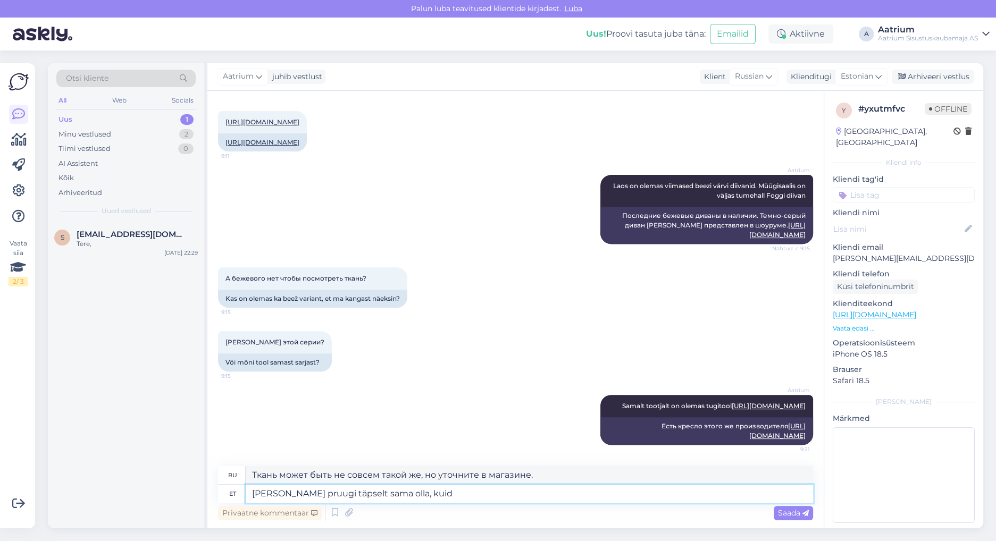
type textarea "[PERSON_NAME] pruugi täpselt sama olla, kui"
type textarea "Ткань может быть не совсем такой же, но спросите"
type textarea "[PERSON_NAME] pruugi täpselt sama olla, ku"
type textarea "Ткань может быть не совсем такой же, но"
type textarea "[PERSON_NAME] pruugi täpselt sama olla"
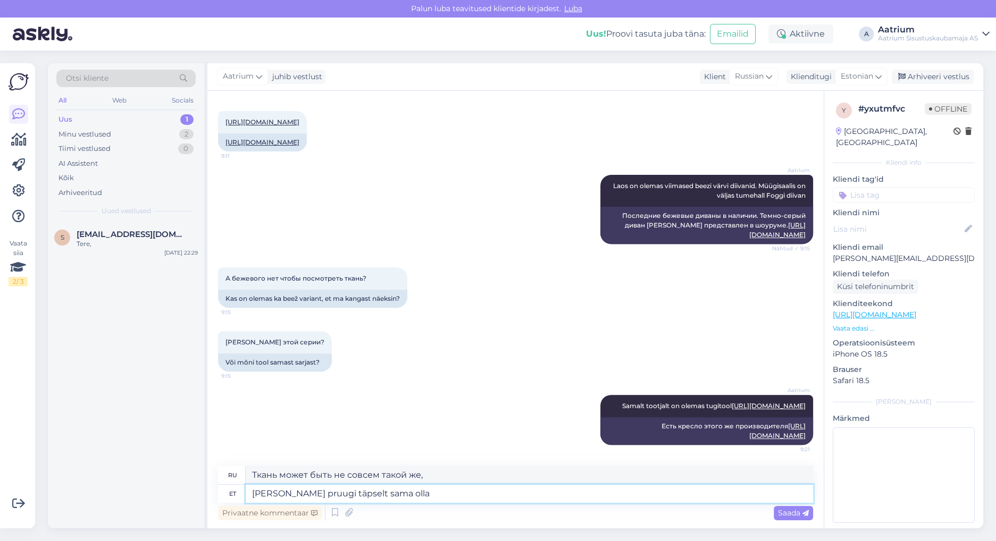
type textarea "Ткань может быть не совсем такой же"
type textarea "[PERSON_NAME] pruugi täpselt sama olla."
type textarea "Ткань может быть не совсем такой же."
type textarea "[PERSON_NAME] pruugi täpselt sama olla. Küsige"
type textarea "Ткань может быть не совсем такой же. Спросите."
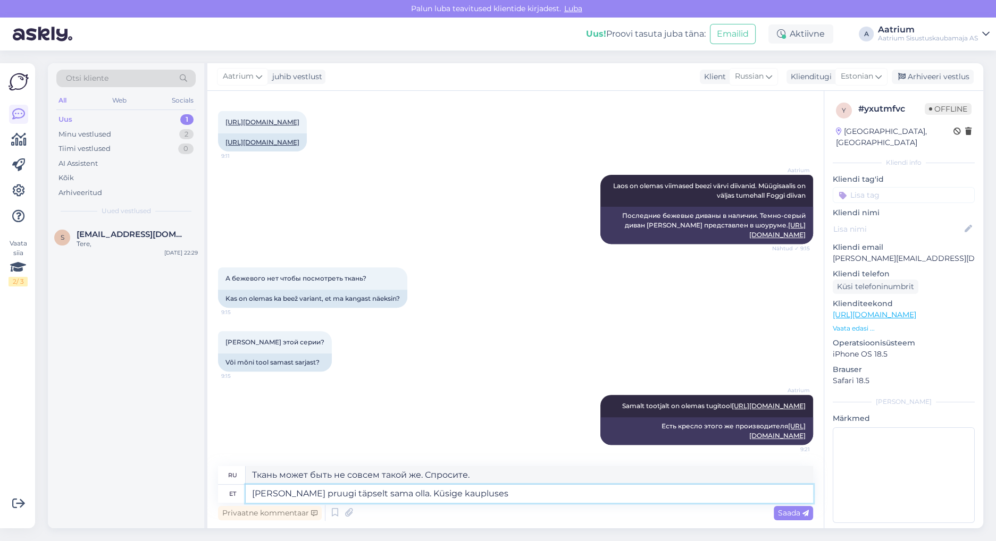
type textarea "[PERSON_NAME] pruugi täpselt sama olla. Küsige kaupluses"
type textarea "Ткань может быть не совсем такой. Уточните в магазине."
type textarea "[PERSON_NAME] pruugi täpselt sama olla. Küsige kaupluses müüjatelt a"
type textarea "Ткань может быть не совсем такой. Уточните у продавцов в магазине."
type textarea "[PERSON_NAME] pruugi täpselt sama olla. Küsige kaupluses müüjatelt abi"
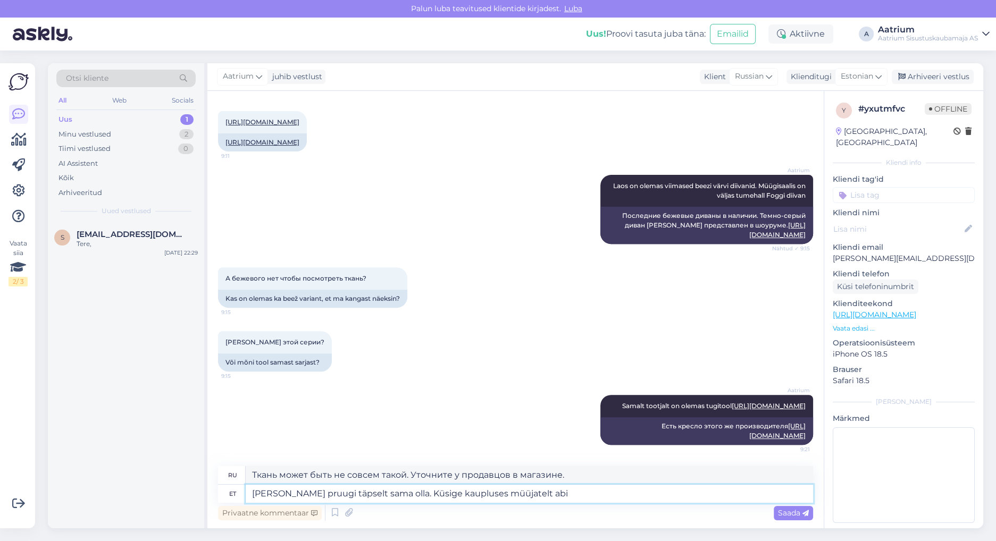
type textarea "Ткань может быть не совсем такой. Обратитесь за помощью к продавцам в магазине."
type textarea "[PERSON_NAME] pruugi täpselt sama olla. Küsige kaupluses müüjatelt abi toodete"
type textarea "Ткань может быть не совсем такой же. Обратитесь за помощью к продавцам в магази…"
type textarea "[PERSON_NAME] pruugi täpselt sama olla. Küsige kaupluses müüjatelt abi toodete …"
type textarea "Ткань может быть не совсем такой же. Обратитесь к продавцам в магазине за помощ…"
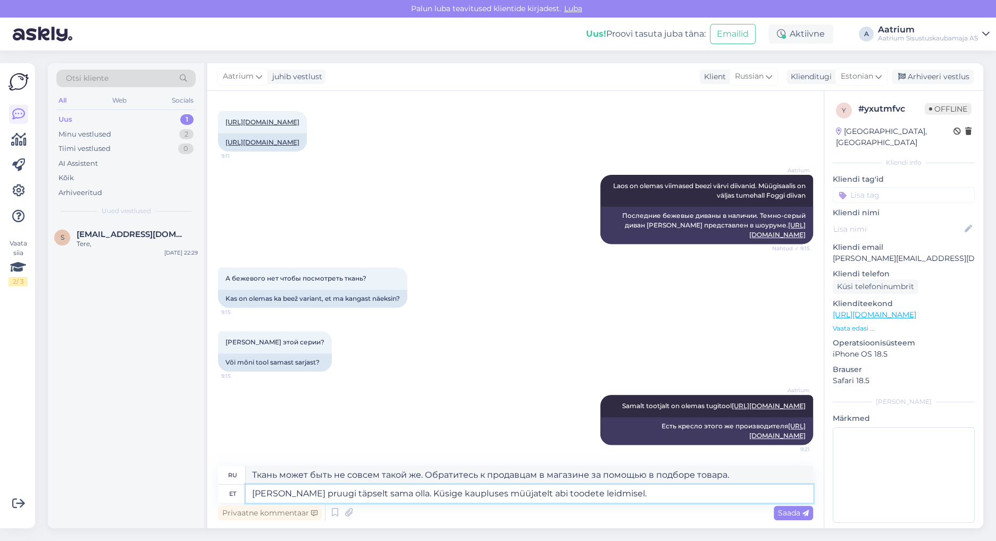
type textarea "[PERSON_NAME] pruugi täpselt sama olla. Küsige kaupluses müüjatelt abi toodete …"
click at [789, 509] on span "Saada" at bounding box center [793, 514] width 31 height 10
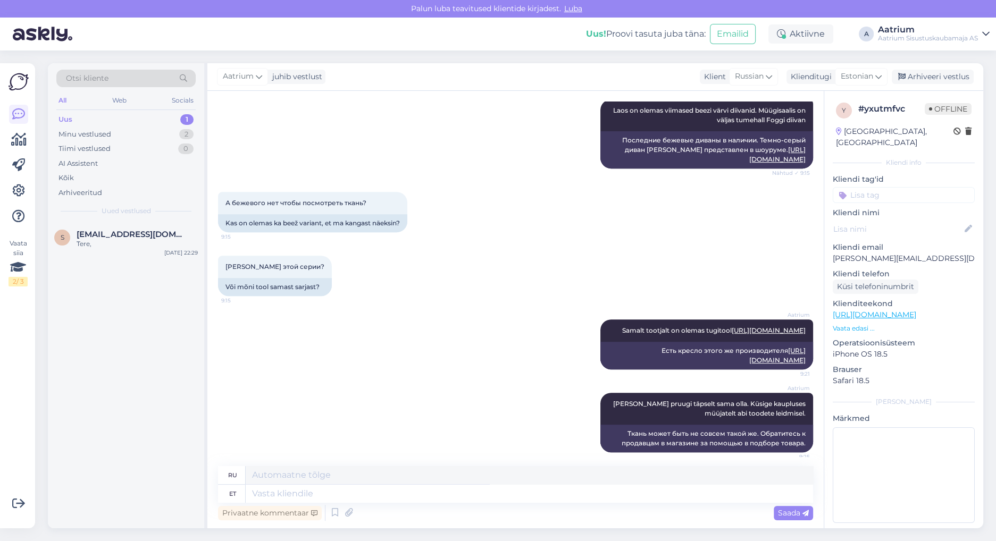
scroll to position [656, 0]
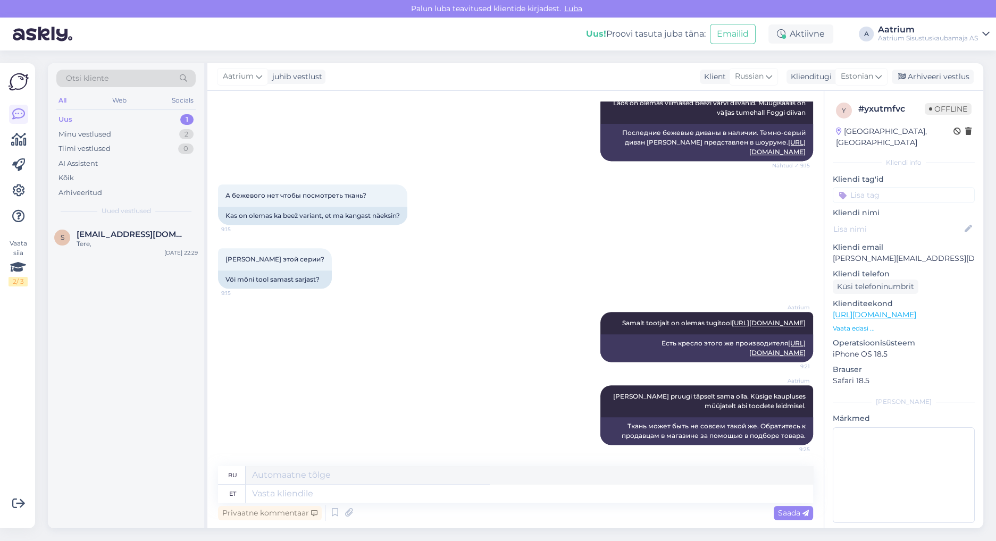
click at [134, 330] on div "s [EMAIL_ADDRESS][DOMAIN_NAME] Tere, [DATE] 22:29" at bounding box center [126, 375] width 156 height 306
